Goal: Task Accomplishment & Management: Manage account settings

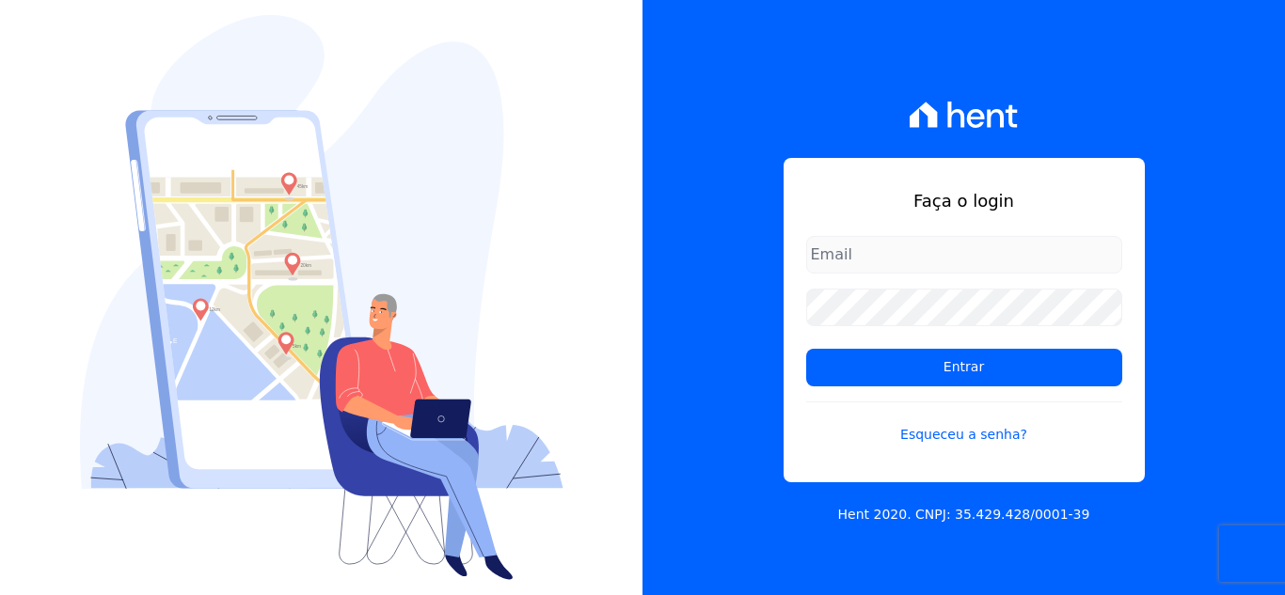
drag, startPoint x: 0, startPoint y: 0, endPoint x: 976, endPoint y: 256, distance: 1009.4
click at [976, 256] on input "email" at bounding box center [964, 255] width 316 height 38
type input "comunicacaojardim@hotmail.com"
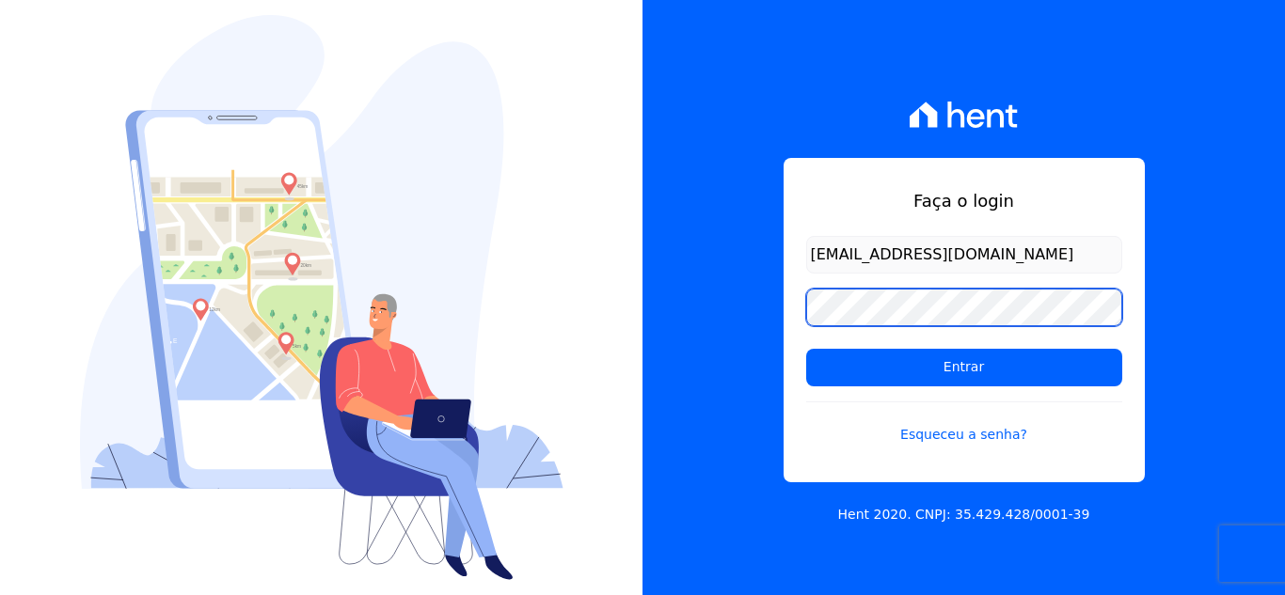
click at [806, 349] on input "Entrar" at bounding box center [964, 368] width 316 height 38
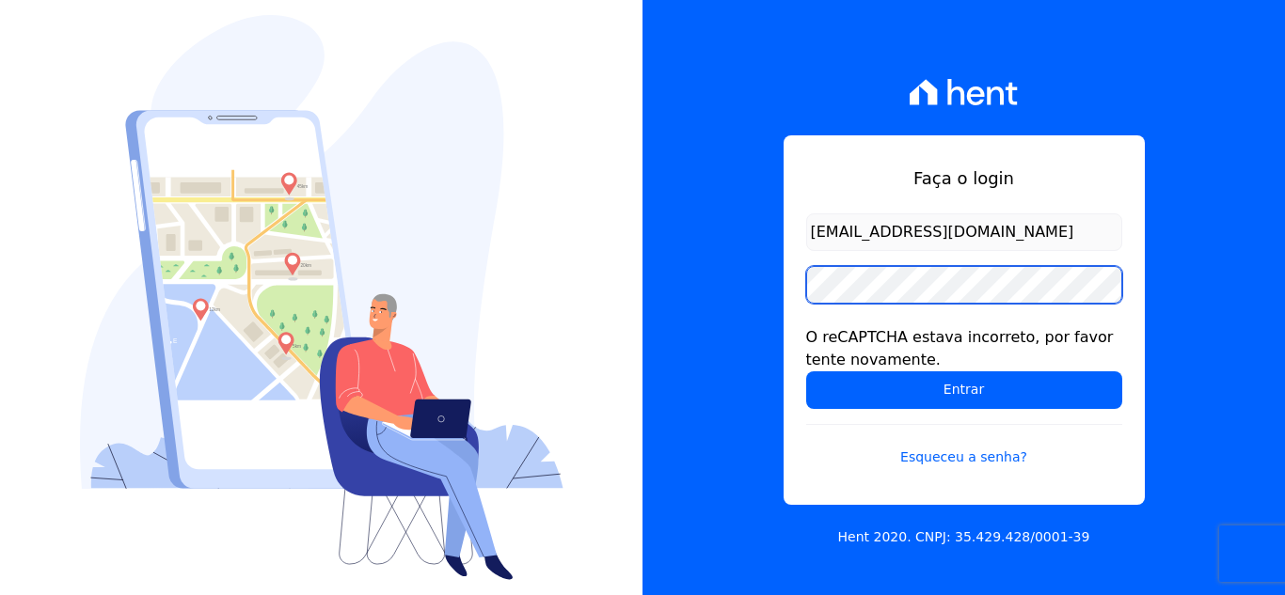
click at [806, 372] on input "Entrar" at bounding box center [964, 391] width 316 height 38
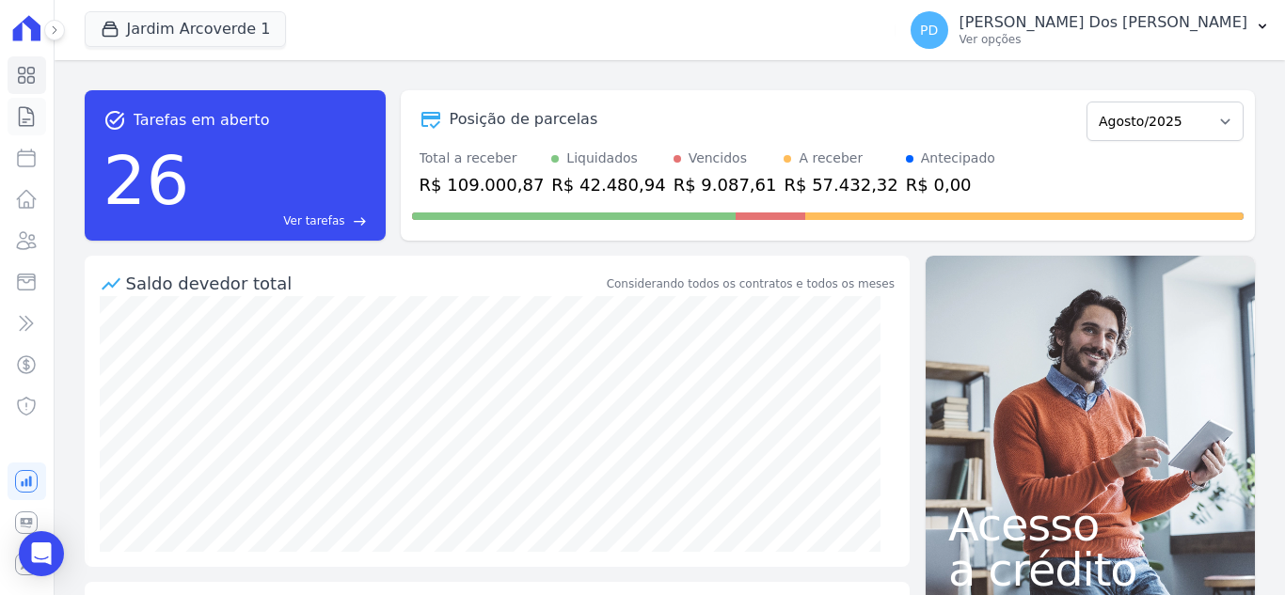
click at [28, 118] on icon at bounding box center [26, 116] width 23 height 23
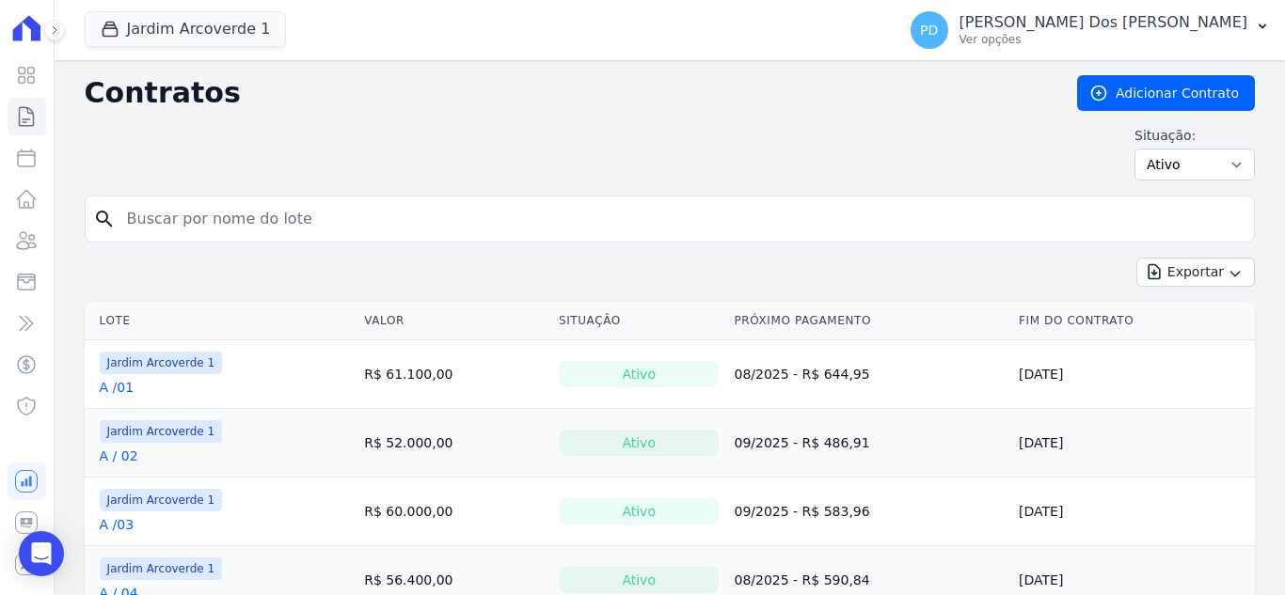
click at [199, 222] on input "search" at bounding box center [681, 219] width 1131 height 38
type input "k / 06"
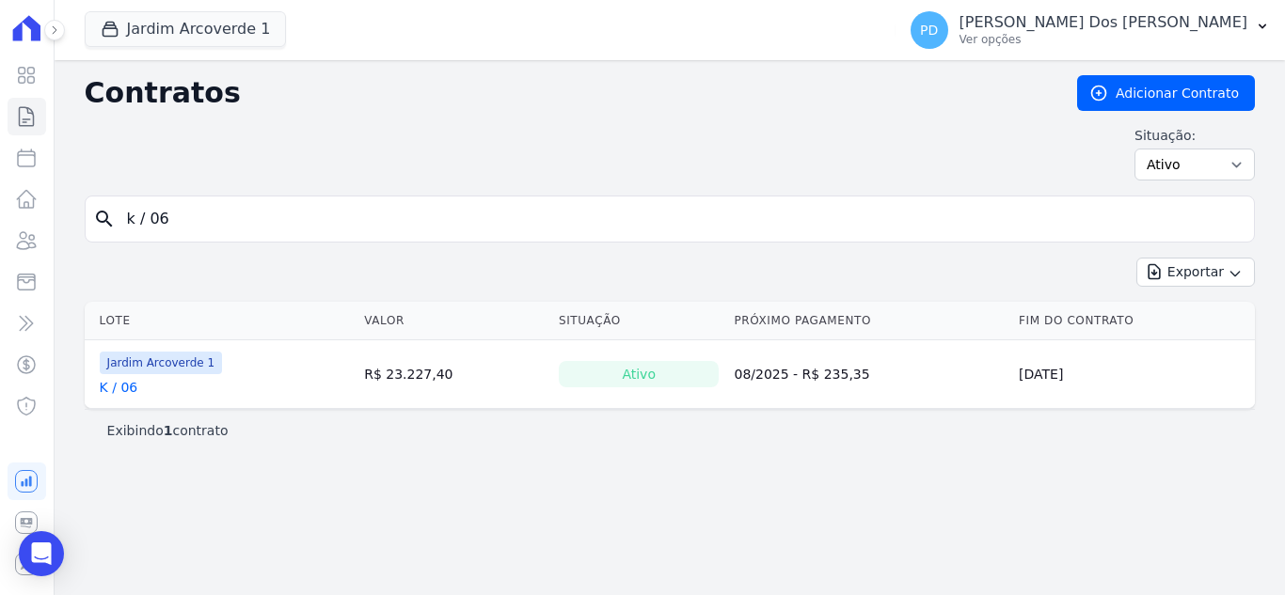
click at [126, 394] on link "K / 06" at bounding box center [119, 387] width 39 height 19
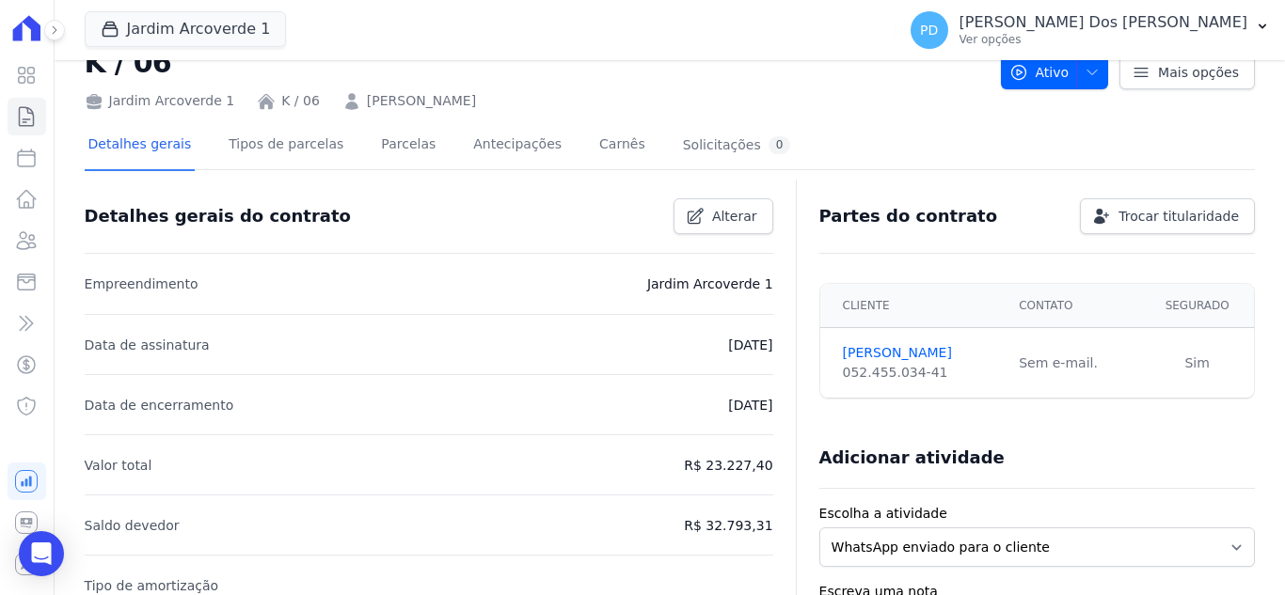
scroll to position [94, 0]
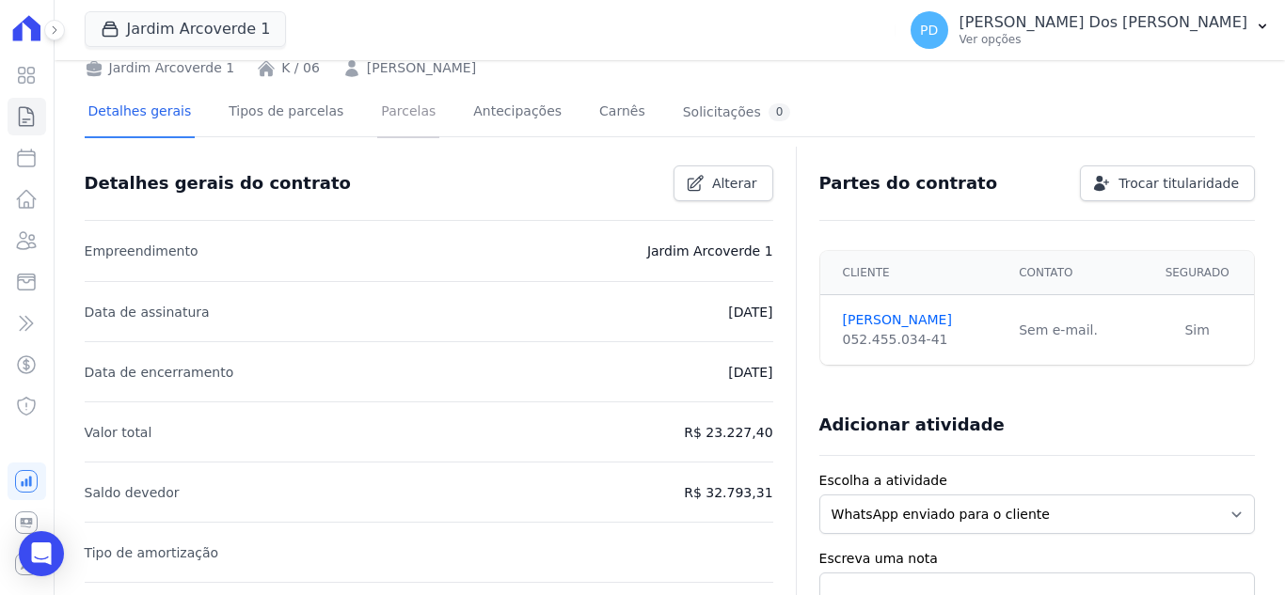
click at [387, 107] on link "Parcelas" at bounding box center [408, 113] width 62 height 50
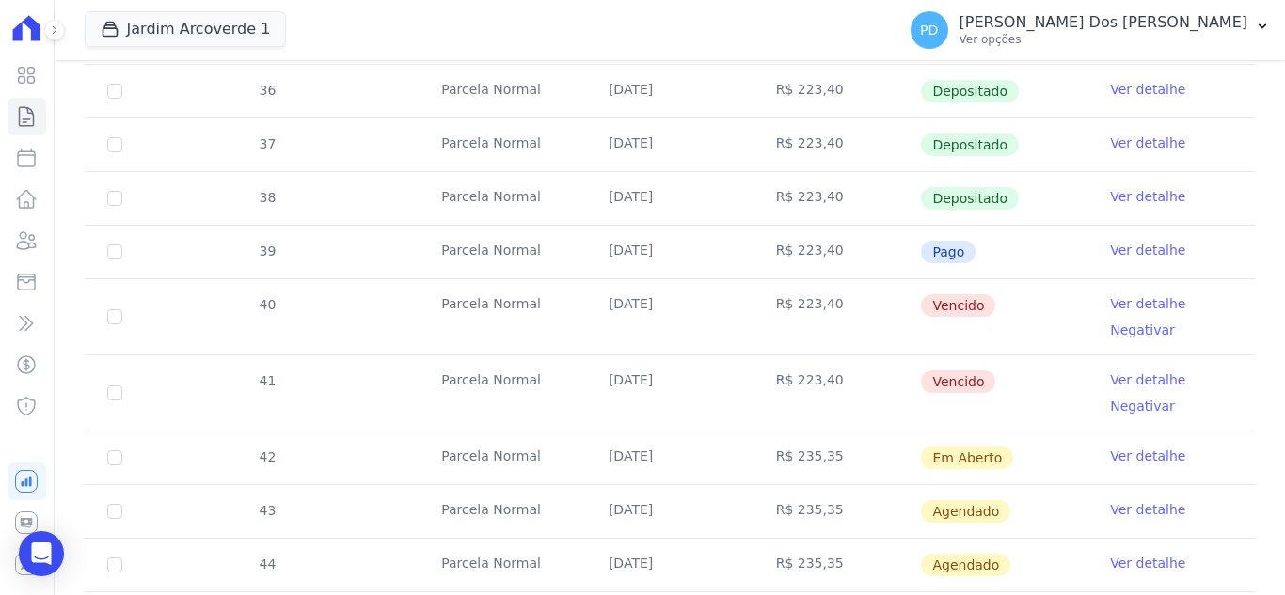
scroll to position [659, 0]
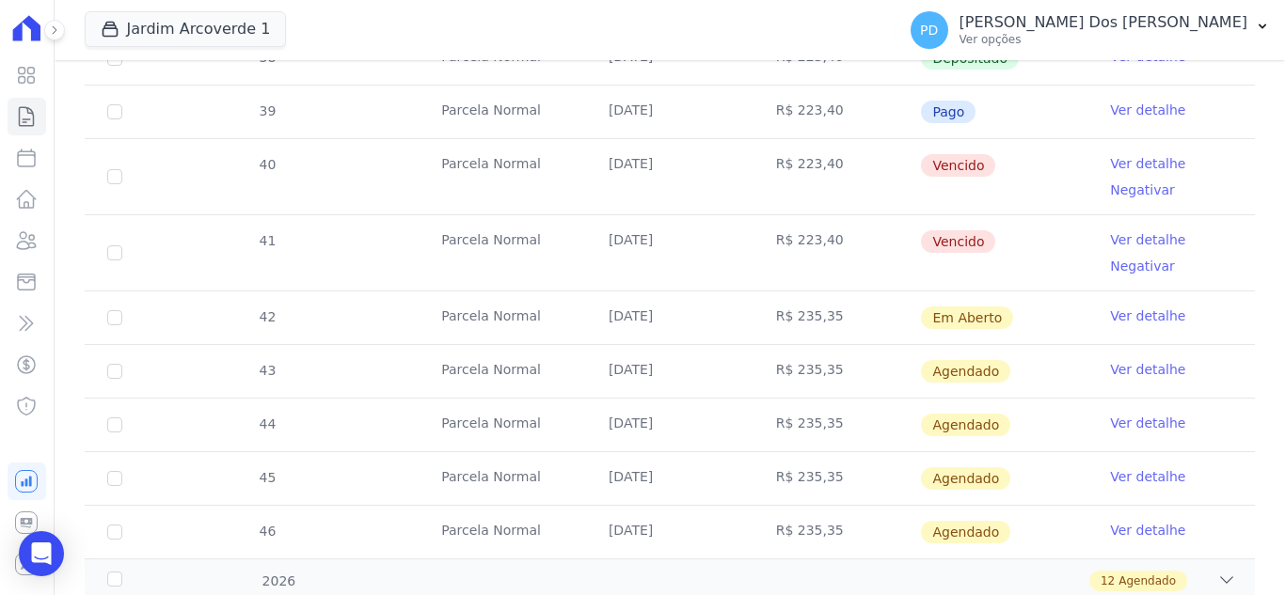
click at [1135, 315] on link "Ver detalhe" at bounding box center [1147, 316] width 75 height 19
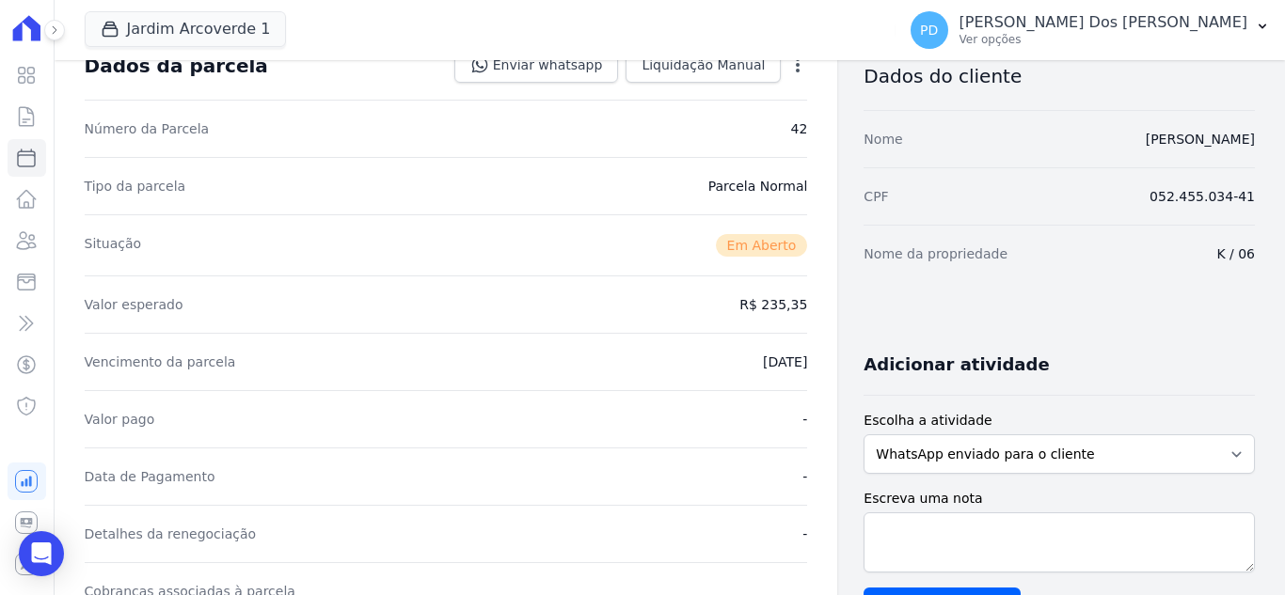
scroll to position [470, 0]
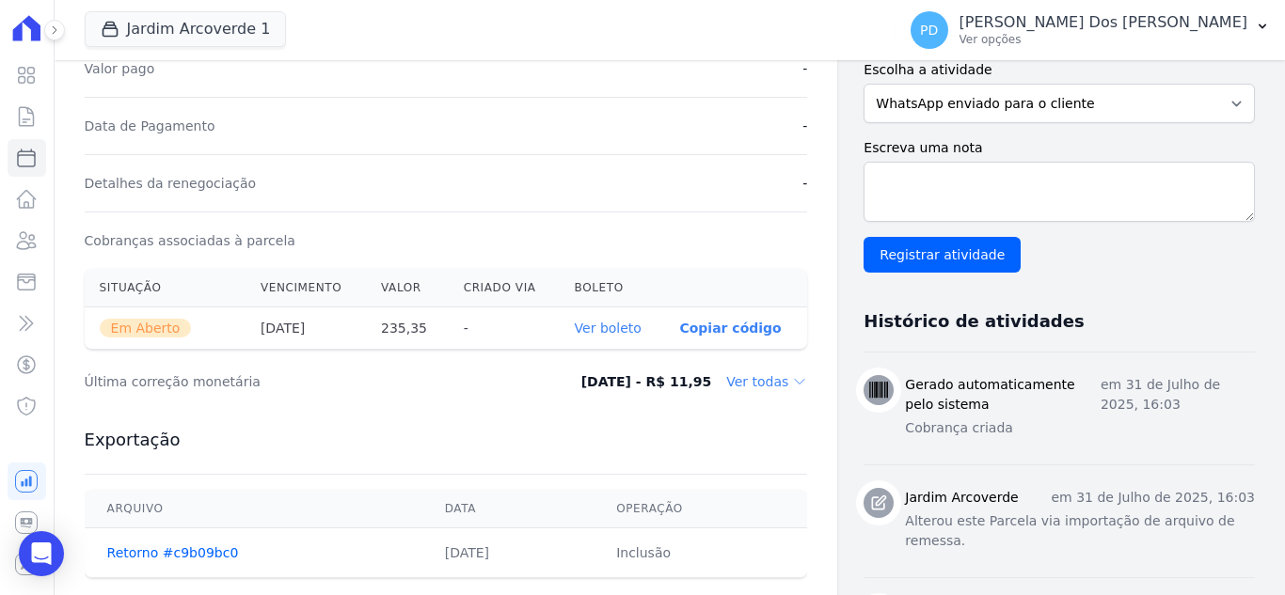
click at [608, 331] on link "Ver boleto" at bounding box center [608, 328] width 67 height 15
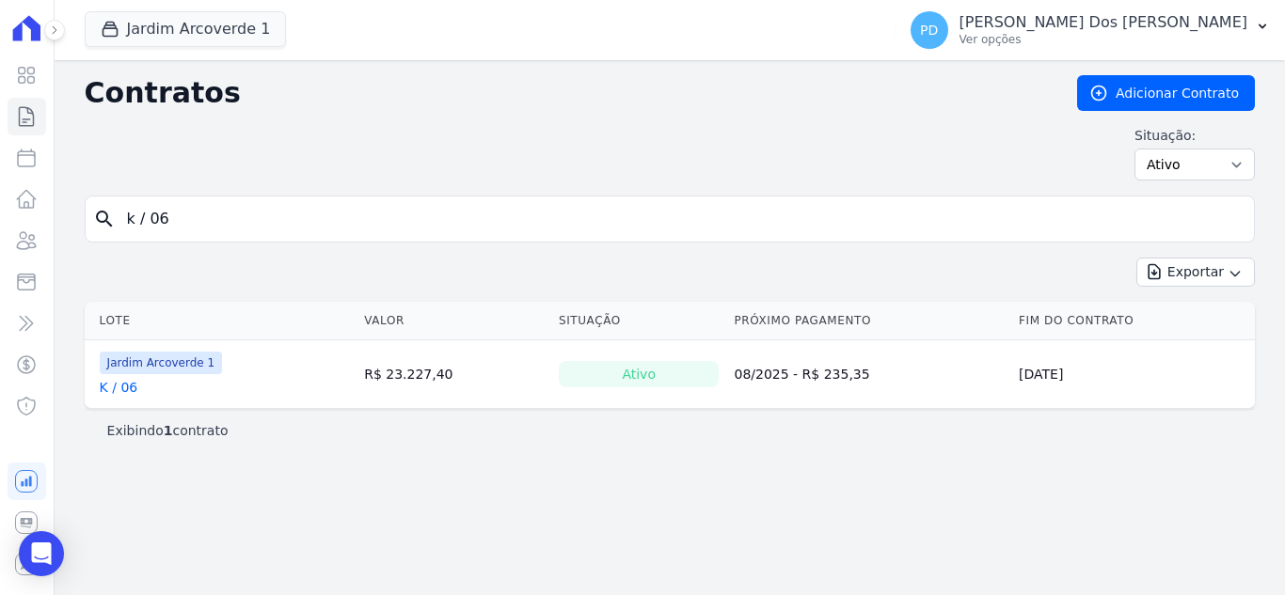
click at [264, 229] on input "k / 06" at bounding box center [681, 219] width 1131 height 38
type input "k / 07"
click at [124, 384] on link "K / 07" at bounding box center [119, 387] width 39 height 19
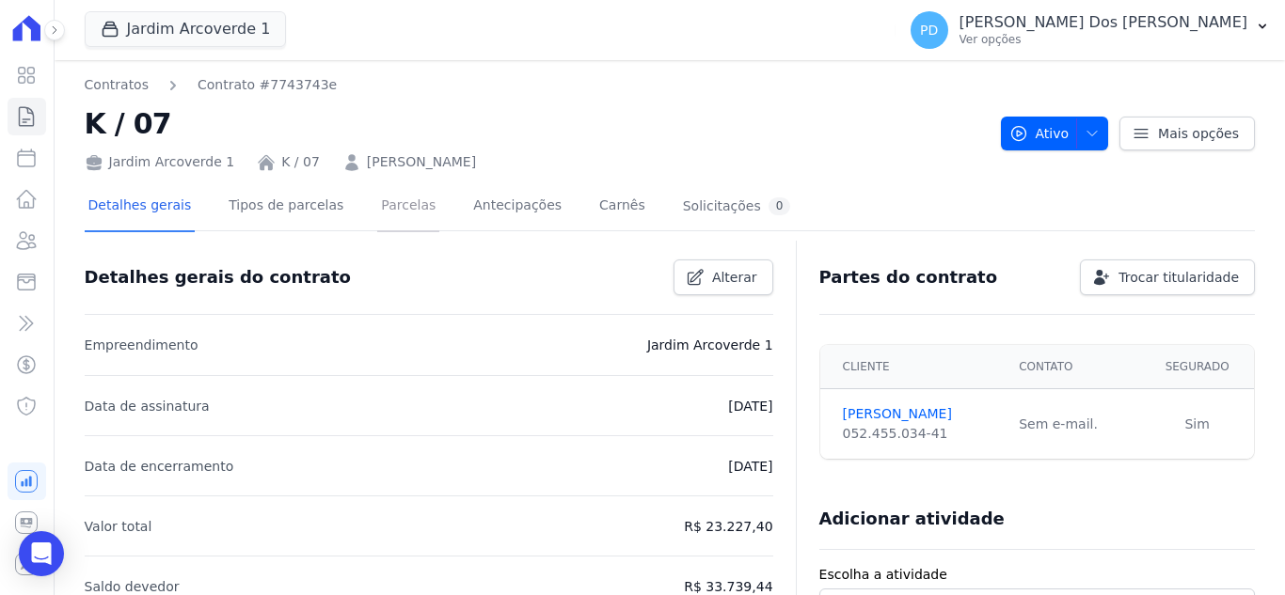
click at [384, 213] on link "Parcelas" at bounding box center [408, 207] width 62 height 50
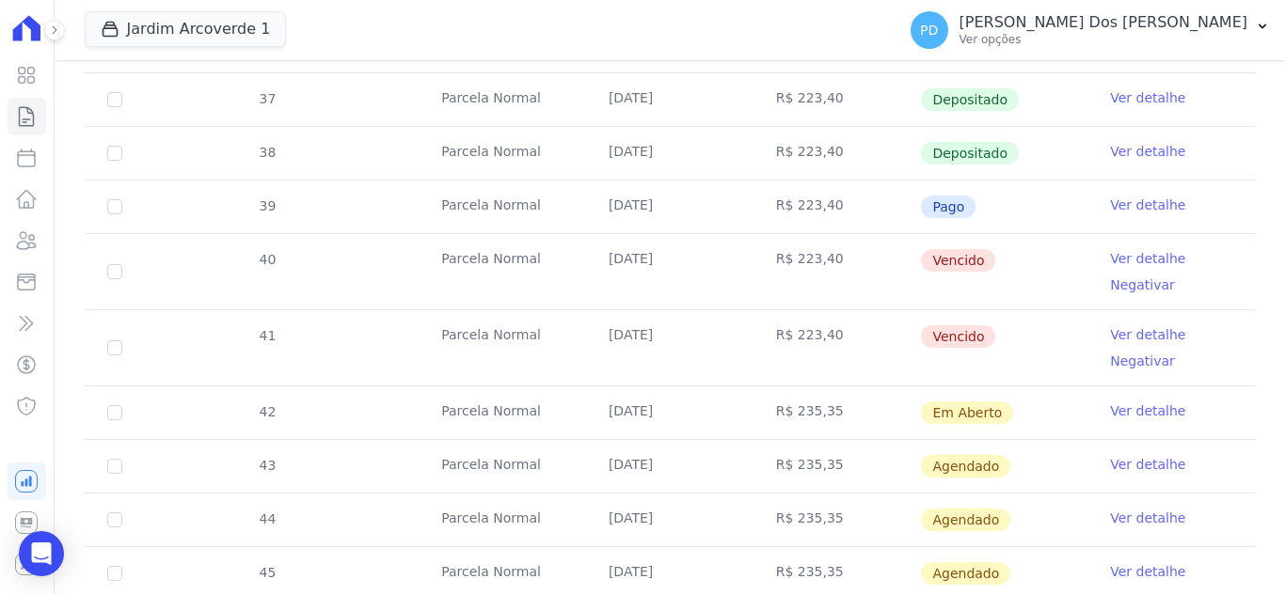
scroll to position [659, 0]
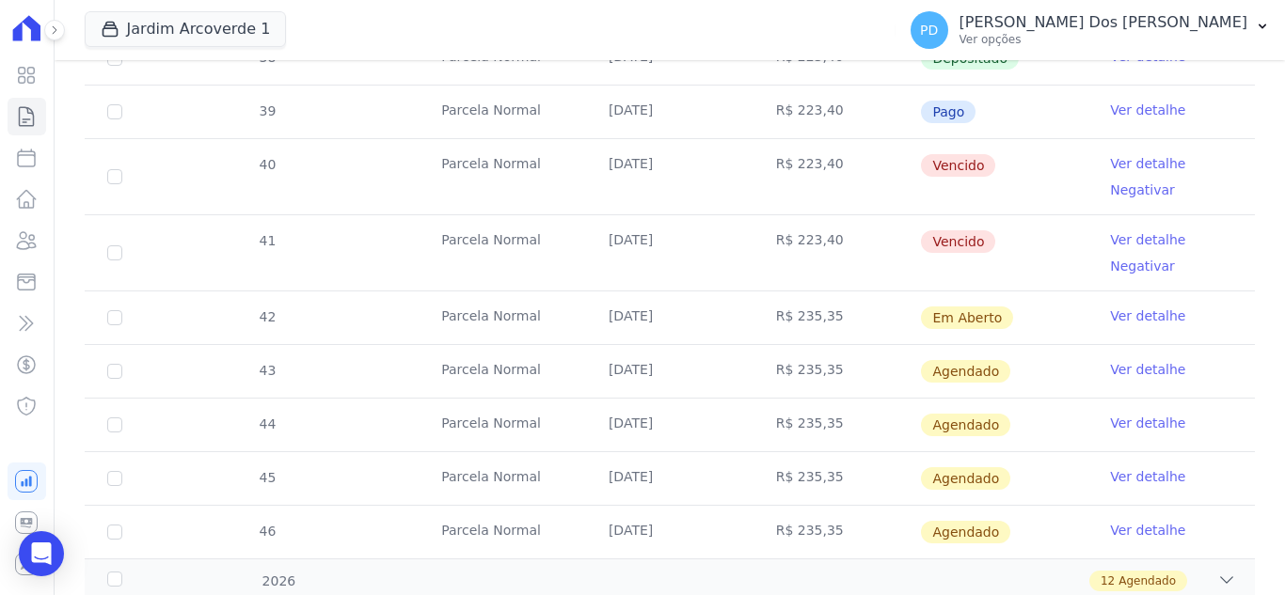
click at [1113, 318] on link "Ver detalhe" at bounding box center [1147, 316] width 75 height 19
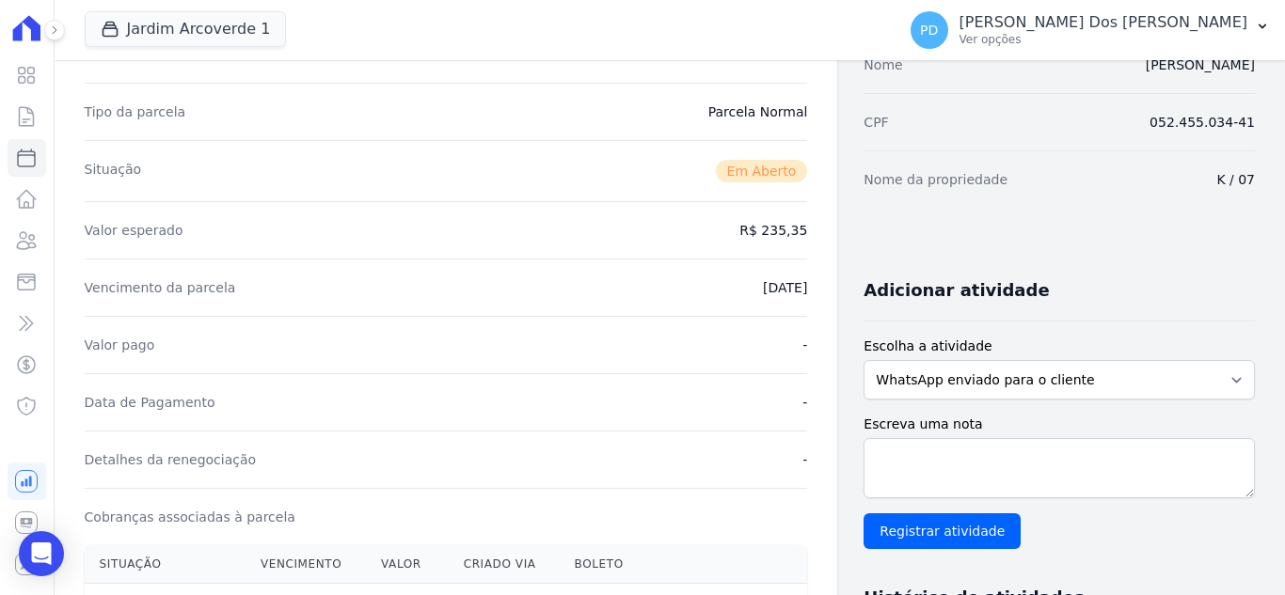
scroll to position [564, 0]
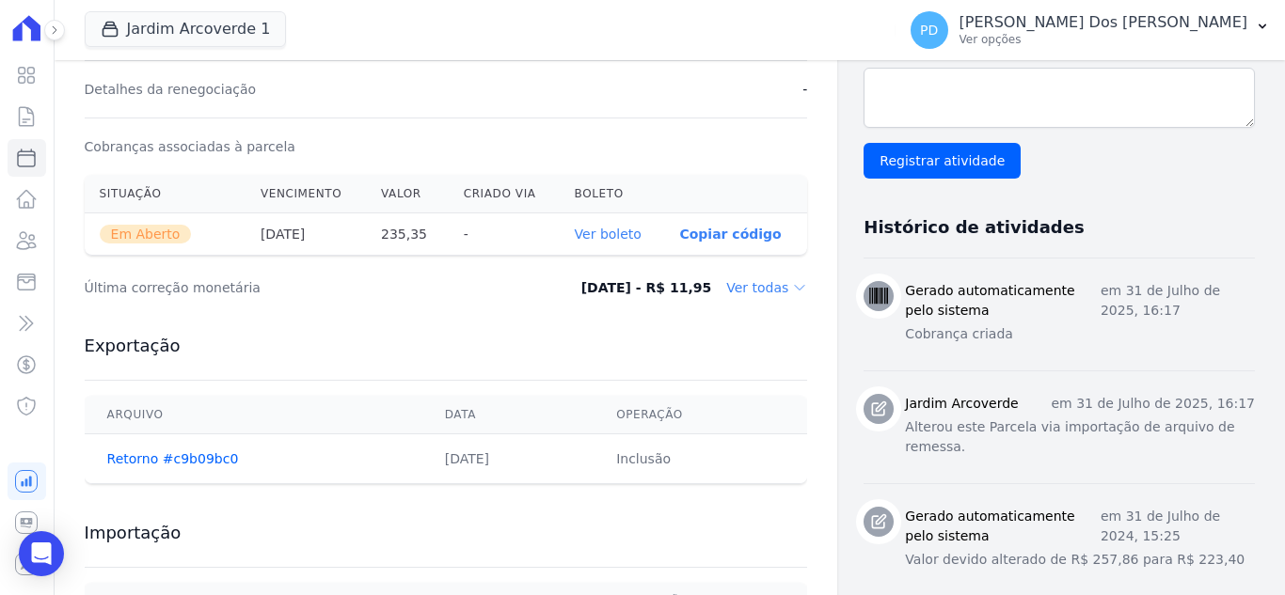
click at [622, 233] on link "Ver boleto" at bounding box center [608, 234] width 67 height 15
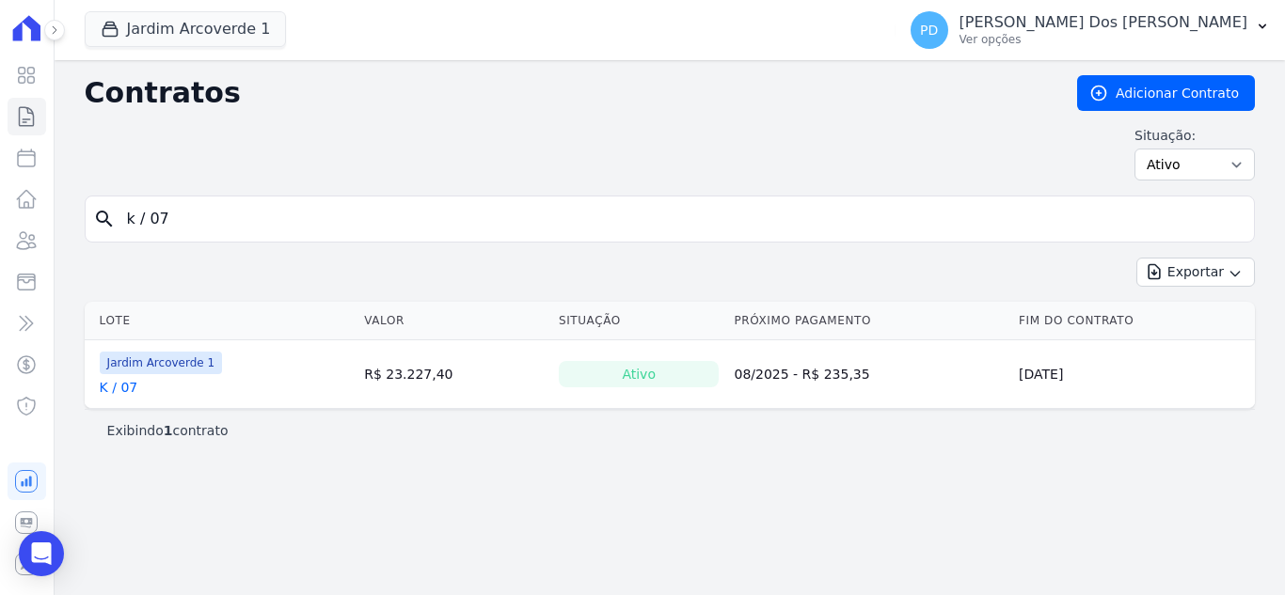
click at [220, 218] on input "k / 07" at bounding box center [681, 219] width 1131 height 38
type input "k / 08"
click at [128, 392] on link "K / 08" at bounding box center [119, 387] width 39 height 19
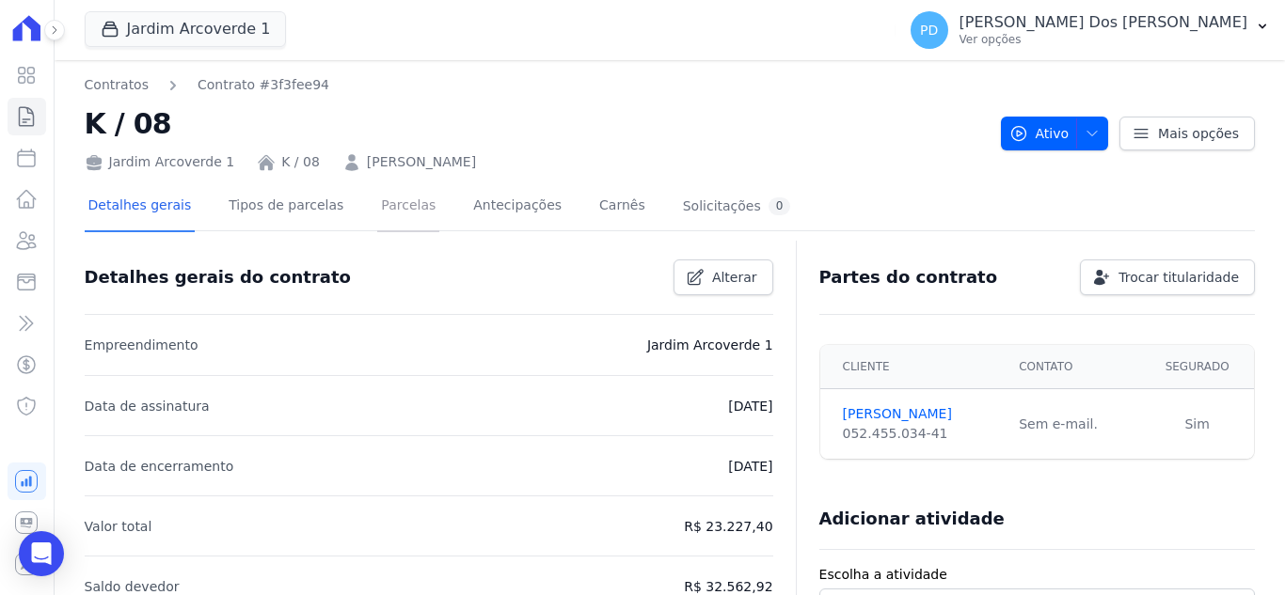
click at [377, 206] on link "Parcelas" at bounding box center [408, 207] width 62 height 50
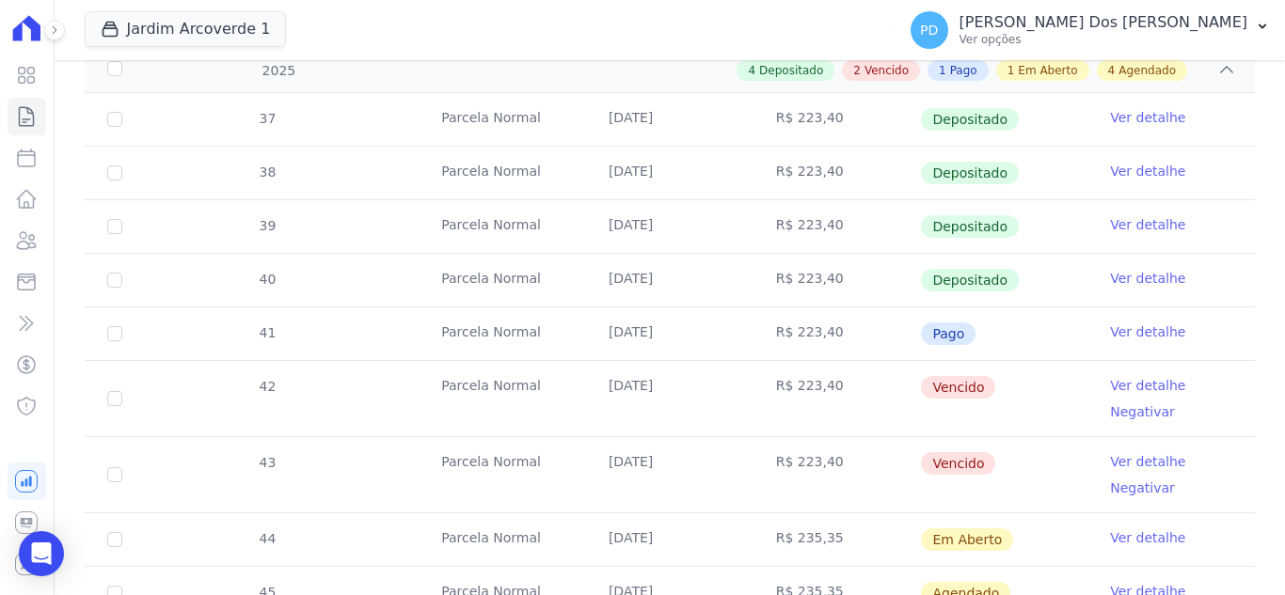
scroll to position [470, 0]
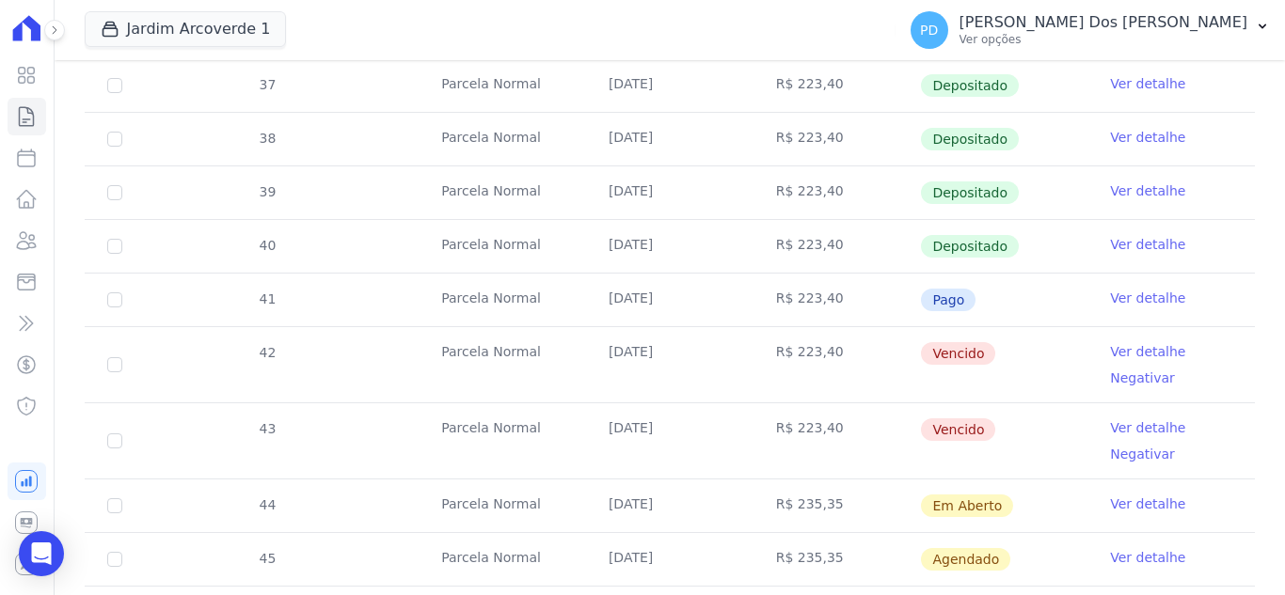
click at [1141, 503] on link "Ver detalhe" at bounding box center [1147, 504] width 75 height 19
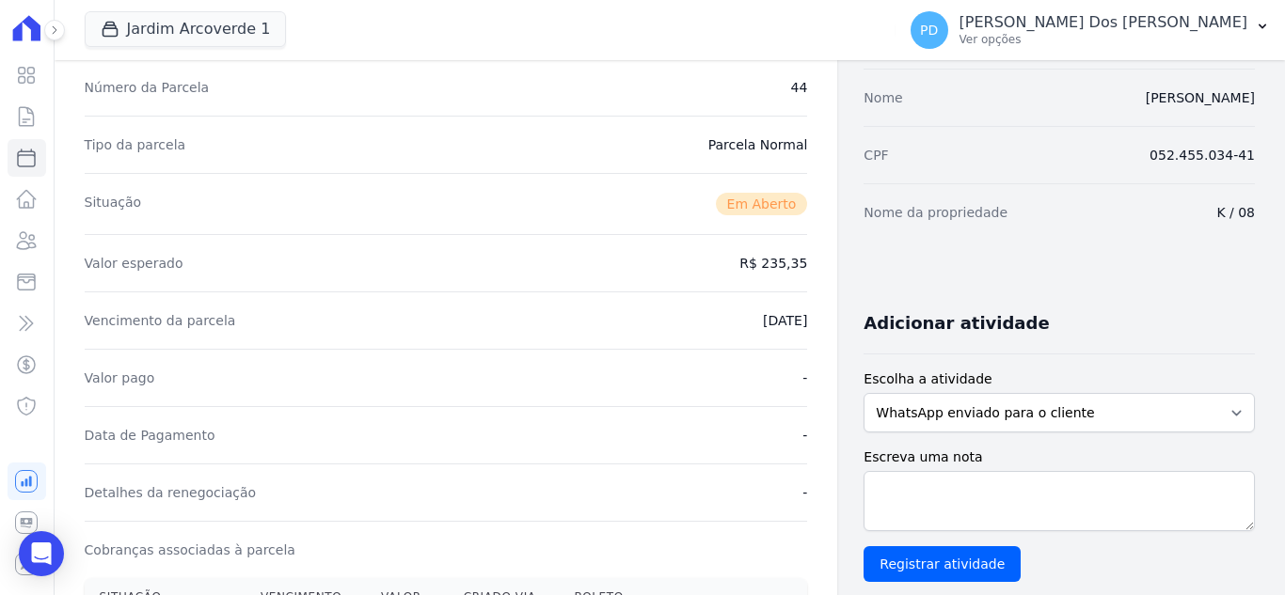
scroll to position [470, 0]
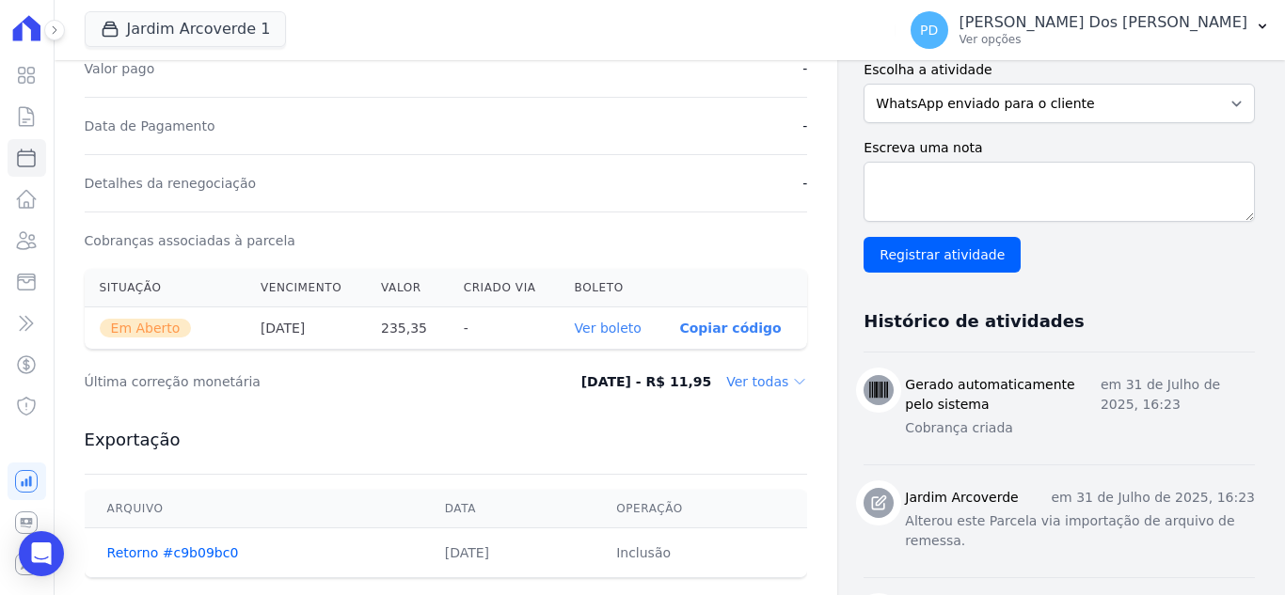
click at [618, 326] on link "Ver boleto" at bounding box center [608, 328] width 67 height 15
